Goal: Transaction & Acquisition: Subscribe to service/newsletter

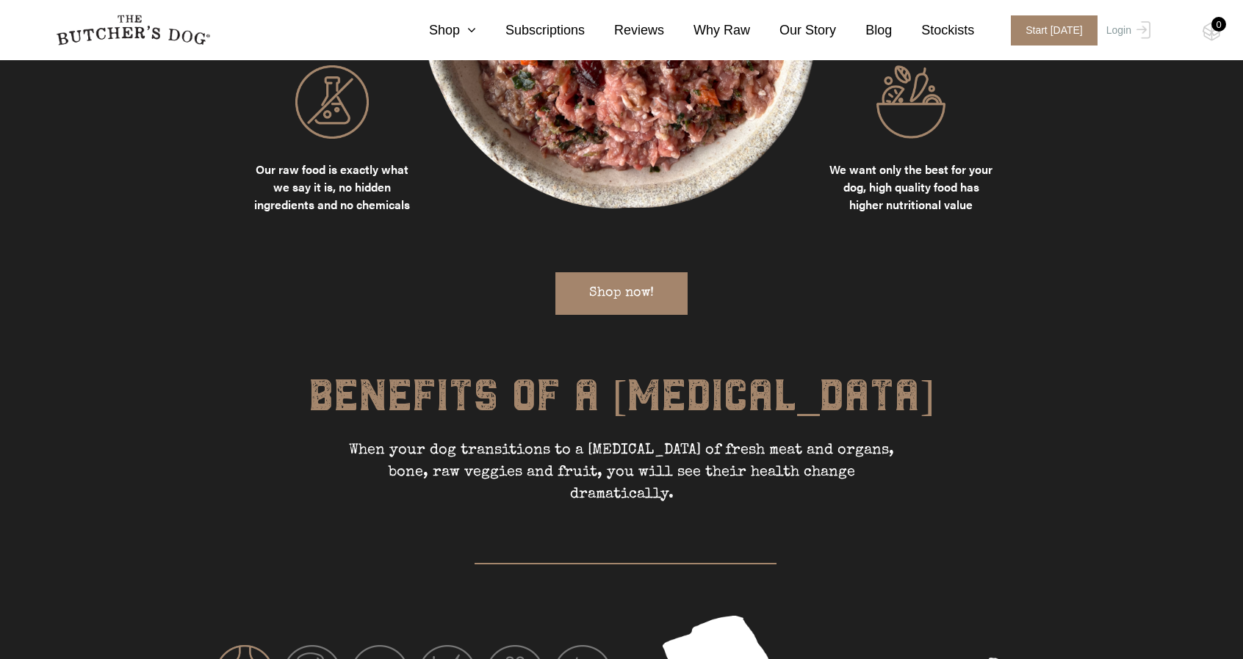
scroll to position [1994, 0]
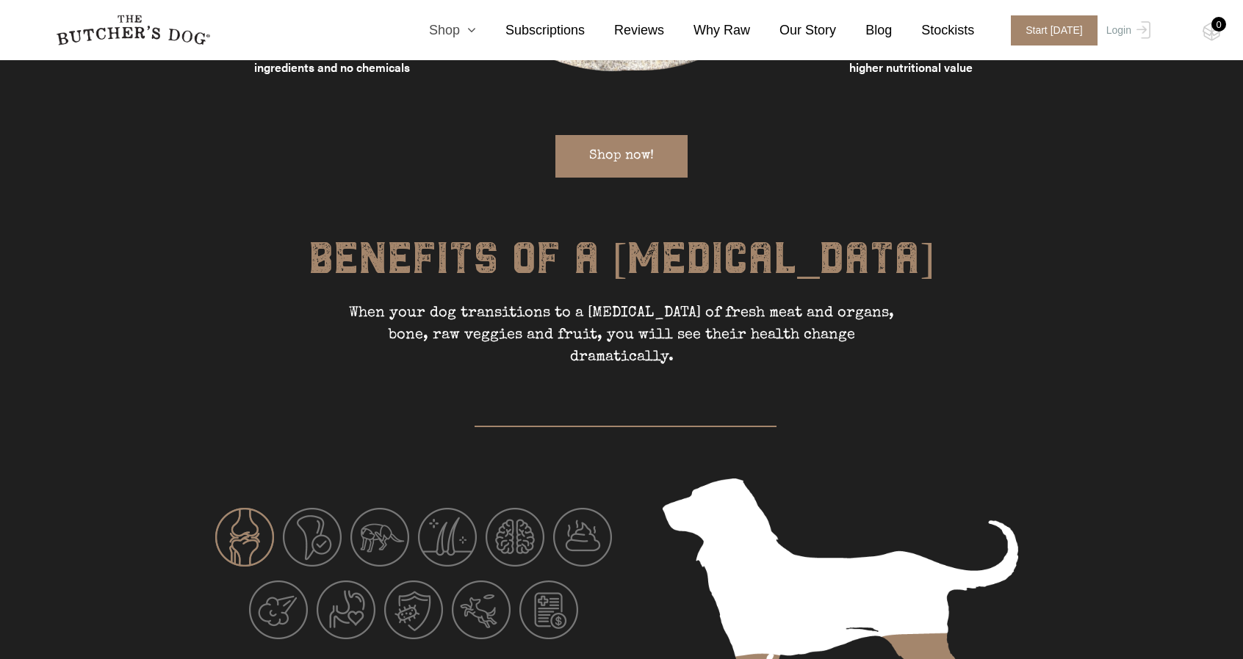
click at [463, 27] on link "Shop" at bounding box center [437, 31] width 76 height 20
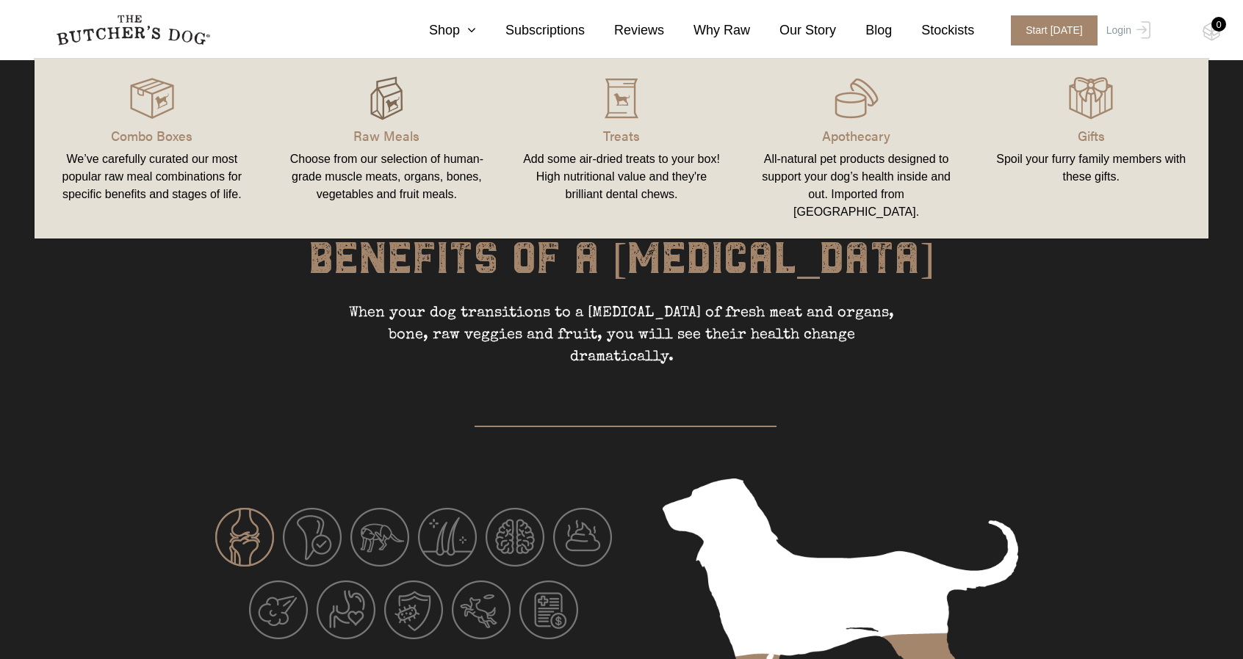
click at [381, 94] on img at bounding box center [386, 98] width 44 height 44
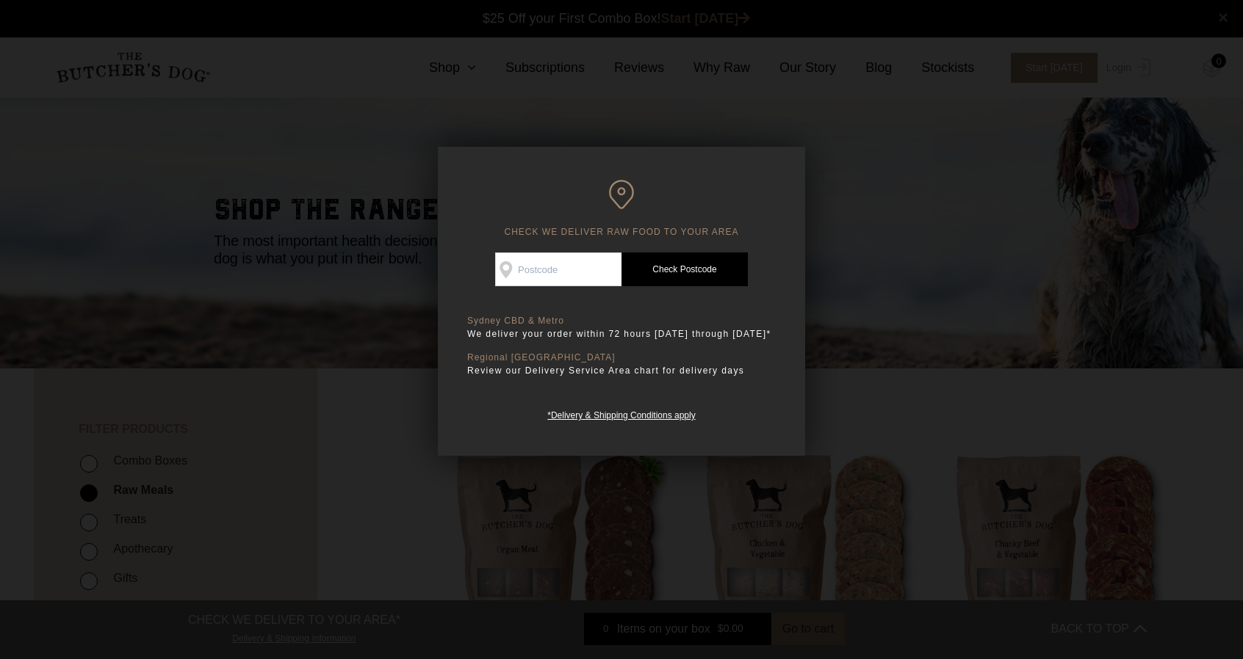
click at [900, 250] on div at bounding box center [621, 329] width 1243 height 659
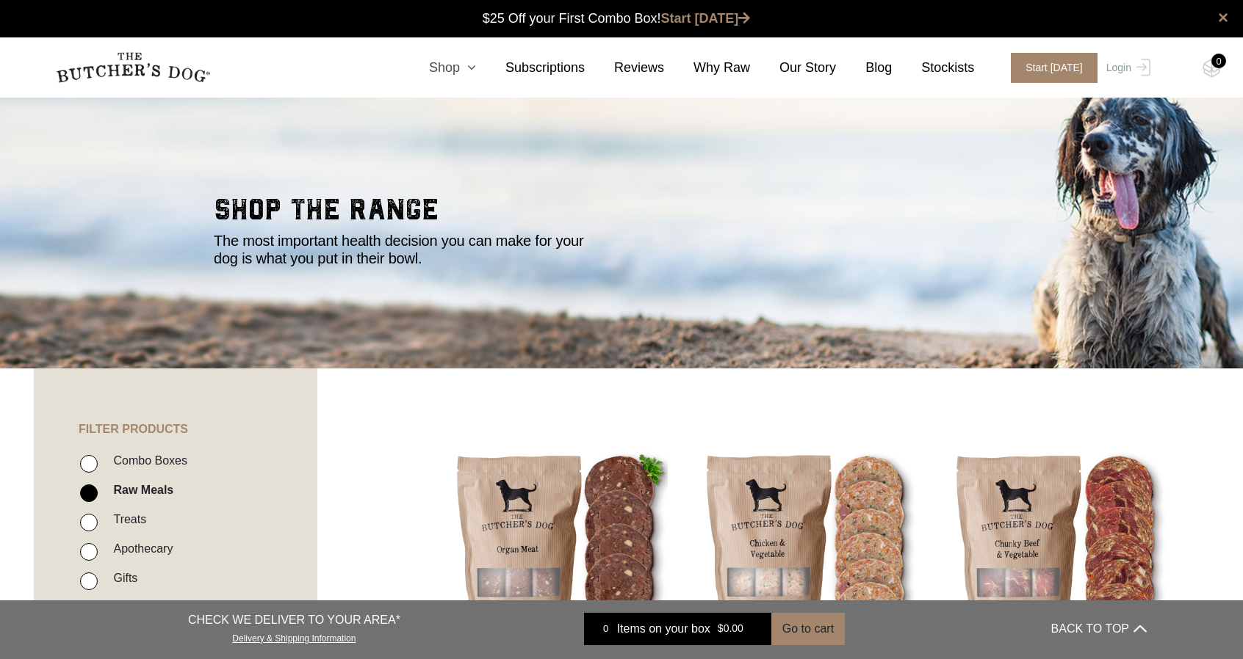
click at [463, 68] on link "Shop" at bounding box center [437, 68] width 76 height 20
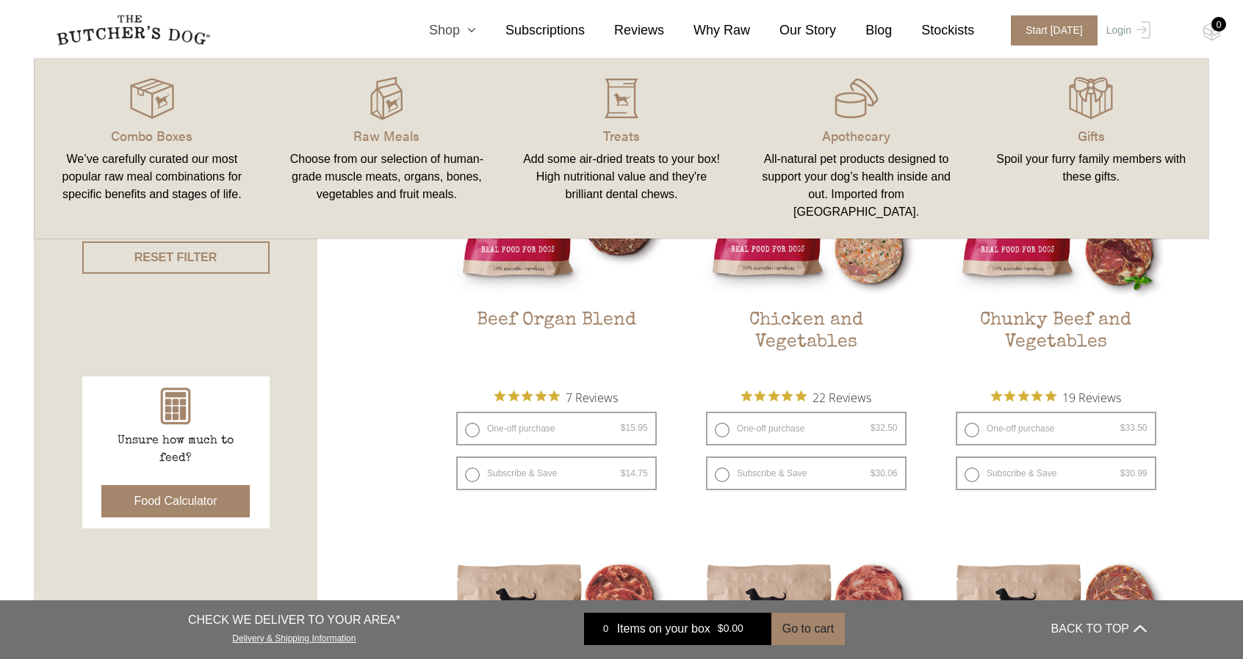
scroll to position [367, 0]
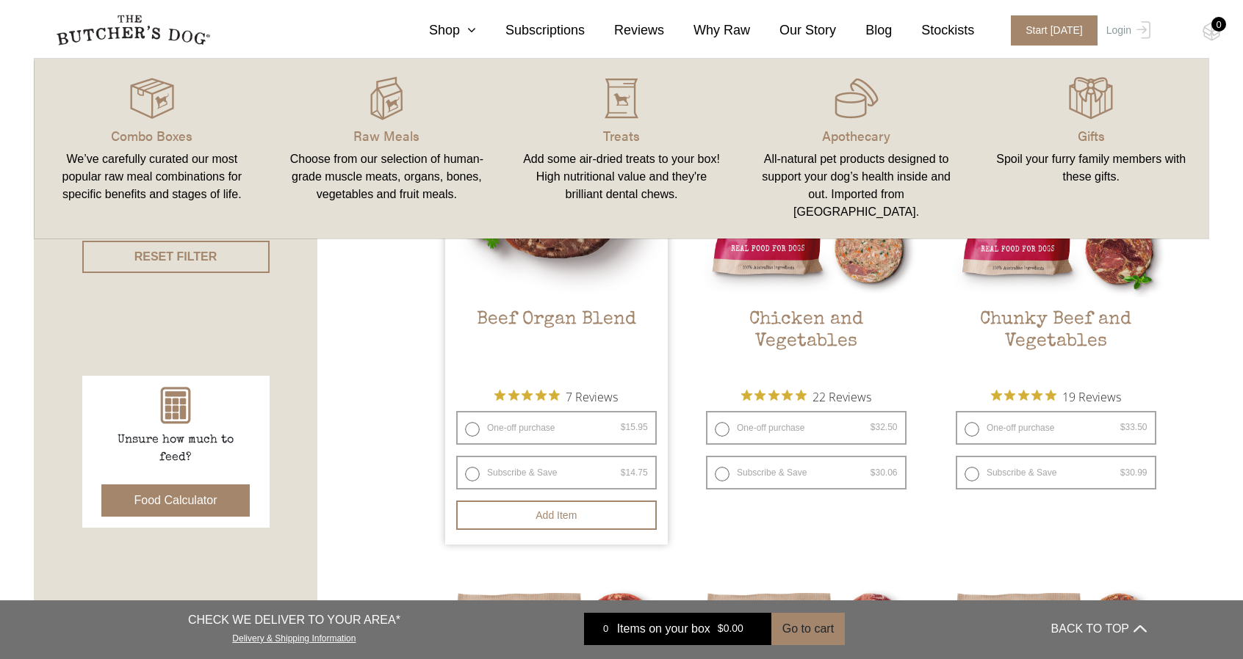
click at [551, 322] on h2 "Beef Organ Blend" at bounding box center [556, 343] width 223 height 69
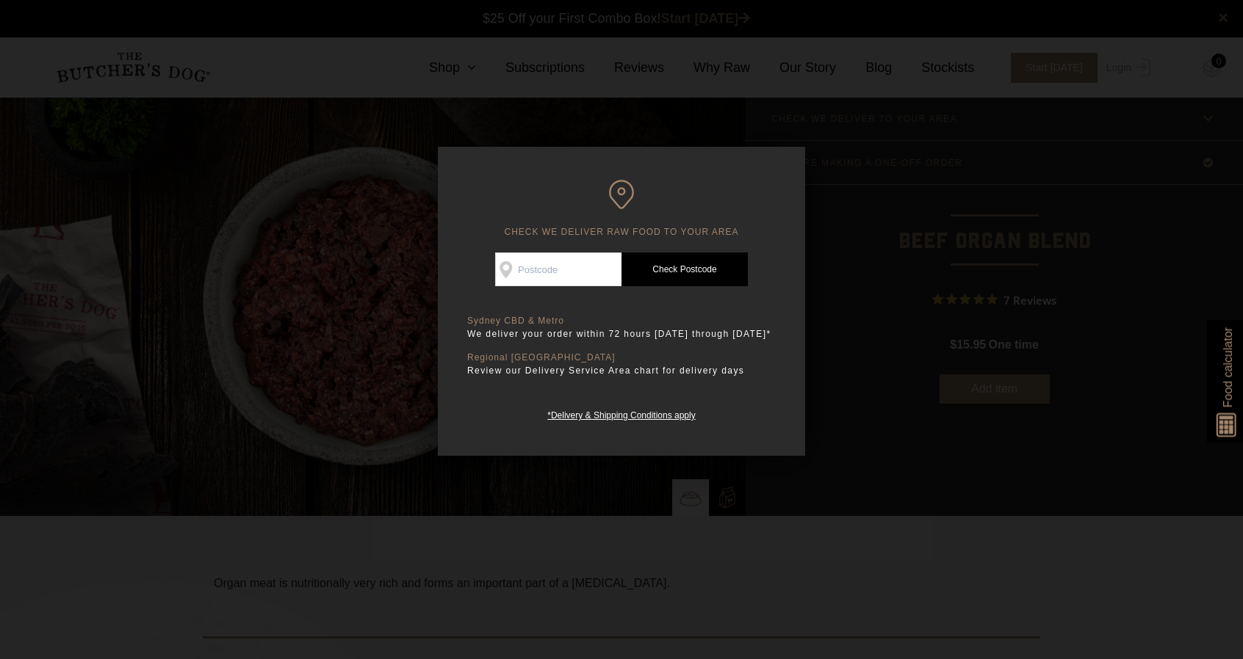
click at [880, 358] on div at bounding box center [621, 329] width 1243 height 659
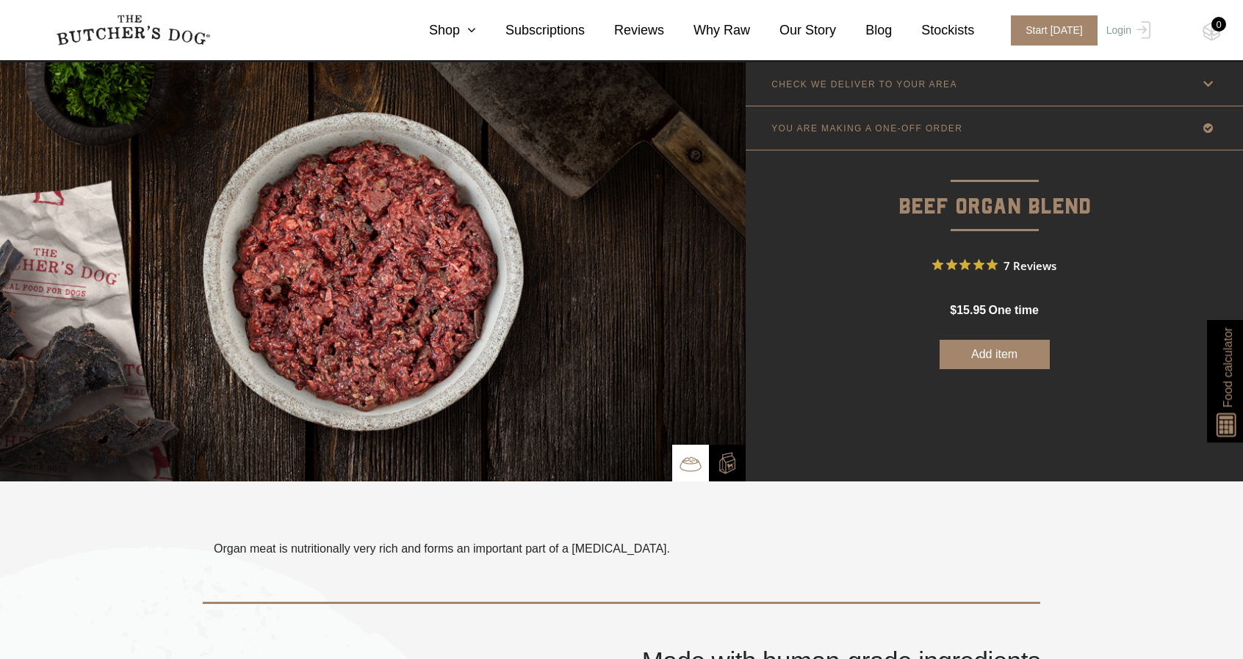
scroll to position [35, 0]
click at [986, 136] on link "YOU ARE MAKING A ONE-OFF ORDER" at bounding box center [993, 127] width 497 height 43
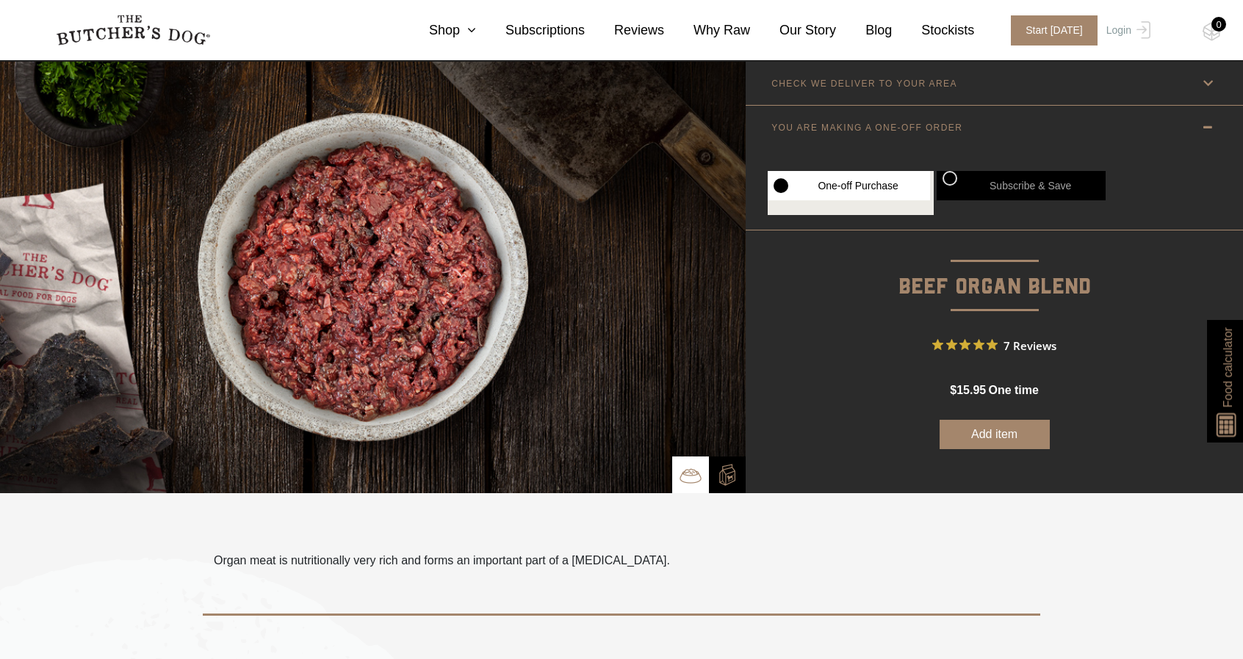
click at [947, 184] on label "Subscribe & Save" at bounding box center [1020, 185] width 169 height 29
radio input "true"
